Goal: Information Seeking & Learning: Compare options

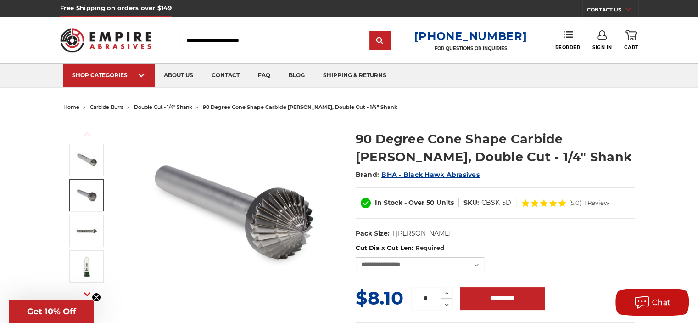
click at [83, 194] on img at bounding box center [86, 195] width 23 height 23
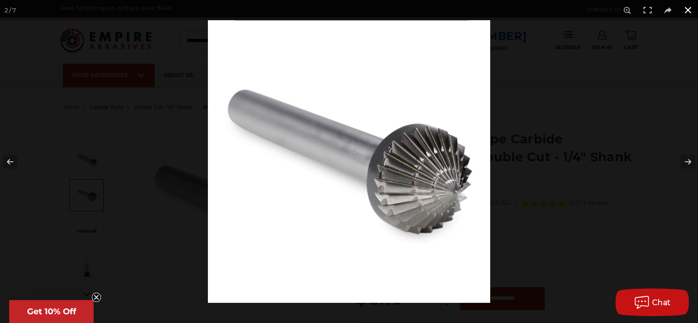
click at [686, 8] on button at bounding box center [688, 10] width 20 height 20
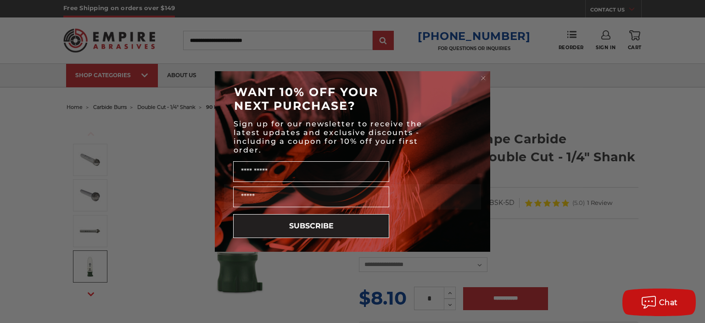
click at [484, 77] on circle "Close dialog" at bounding box center [483, 78] width 9 height 9
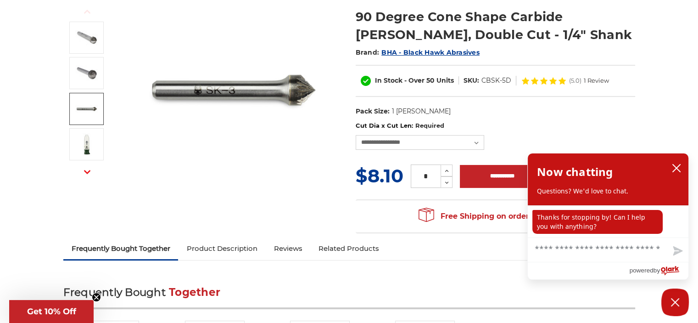
scroll to position [245, 0]
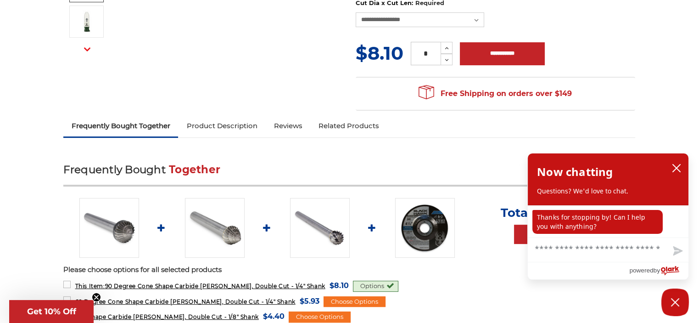
click at [244, 126] on link "Product Description" at bounding box center [221, 126] width 87 height 20
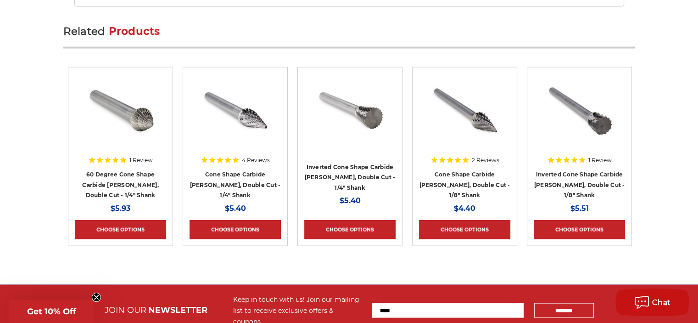
scroll to position [1695, 0]
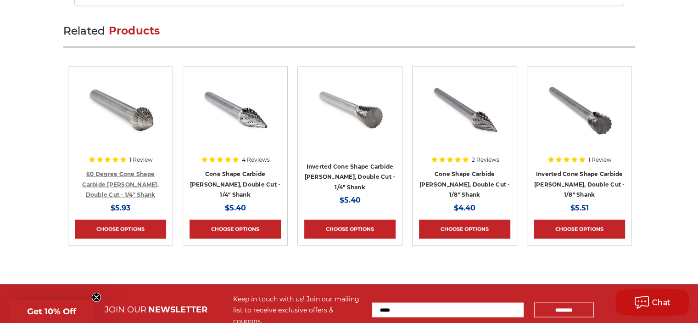
click at [125, 170] on link "60 Degree Cone Shape Carbide [PERSON_NAME], Double Cut - 1/4" Shank" at bounding box center [120, 184] width 77 height 28
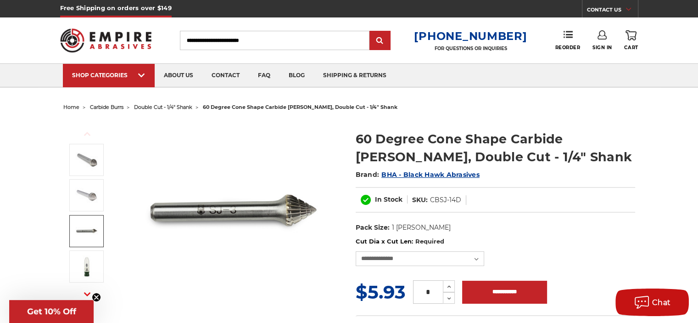
click at [82, 230] on img at bounding box center [86, 230] width 23 height 23
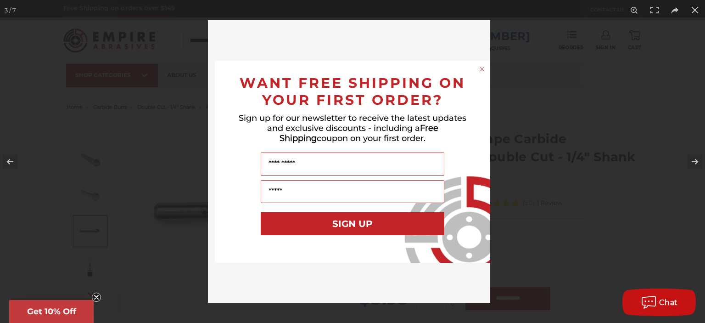
click at [485, 67] on circle "Close dialog" at bounding box center [482, 68] width 9 height 9
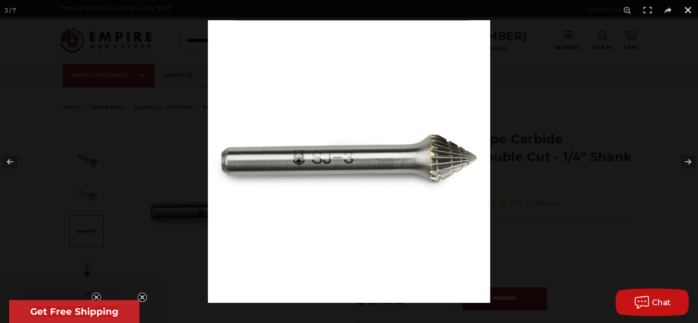
click at [688, 9] on button at bounding box center [688, 10] width 20 height 20
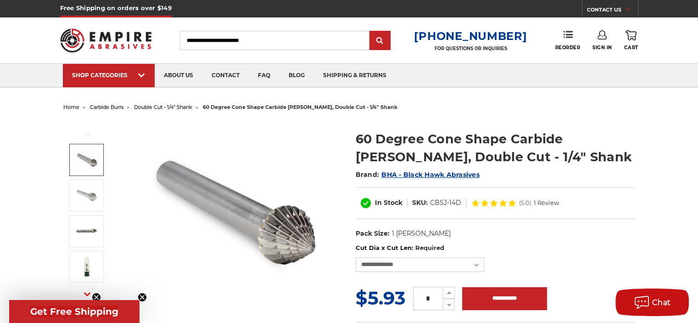
scroll to position [122, 0]
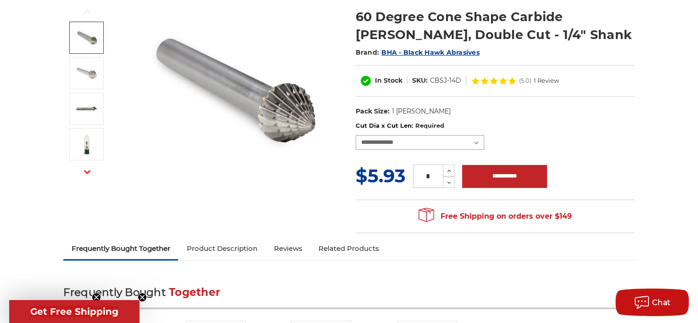
click at [433, 143] on select "**********" at bounding box center [420, 142] width 128 height 15
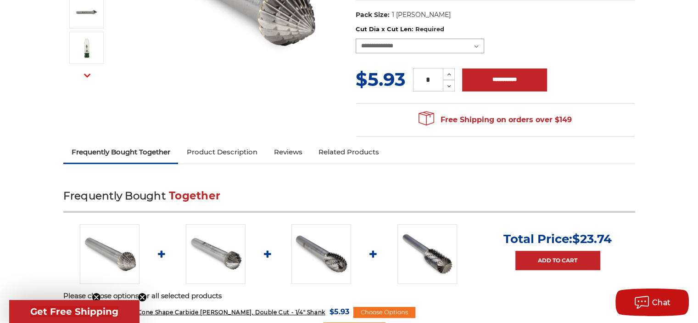
scroll to position [306, 0]
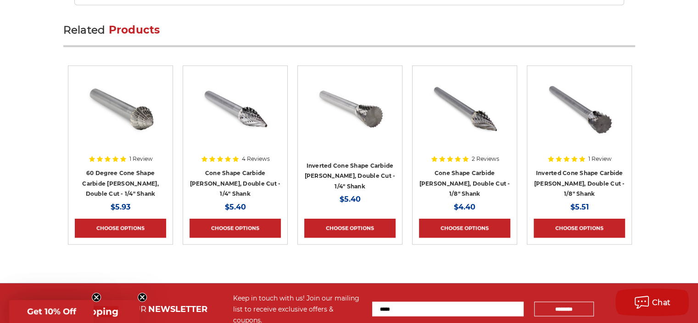
scroll to position [1695, 0]
